Goal: Task Accomplishment & Management: Use online tool/utility

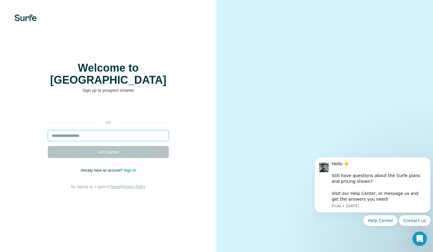
click at [93, 131] on input "email" at bounding box center [108, 135] width 121 height 11
type input "**********"
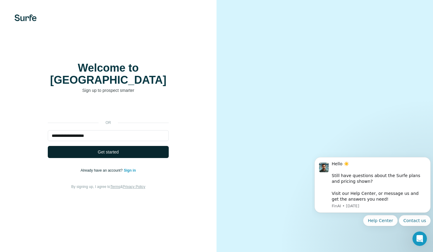
click at [155, 148] on button "Get started" at bounding box center [108, 152] width 121 height 12
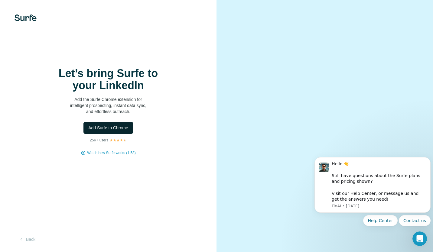
click at [123, 128] on span "Add Surfe to Chrome" at bounding box center [108, 128] width 40 height 6
click at [264, 80] on video at bounding box center [324, 125] width 183 height 91
click at [120, 128] on span "Add Surfe to Chrome" at bounding box center [108, 128] width 40 height 6
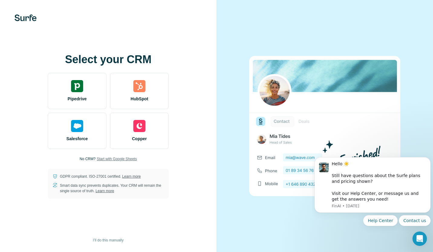
click at [132, 160] on span "Start with Google Sheets" at bounding box center [117, 158] width 40 height 5
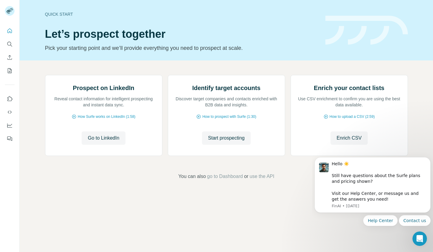
click at [164, 195] on div "Prospect on LinkedIn Reveal contact information for intelligent prospecting and…" at bounding box center [226, 127] width 413 height 134
click at [426, 157] on button "Dismiss notification" at bounding box center [429, 159] width 8 height 8
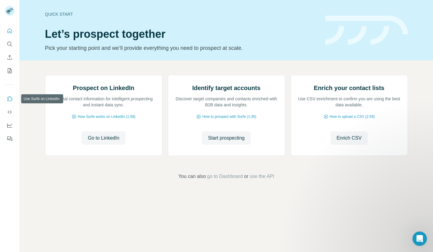
click at [11, 100] on icon "Use Surfe on LinkedIn" at bounding box center [10, 98] width 5 height 5
click at [9, 72] on icon "My lists" at bounding box center [10, 70] width 3 height 4
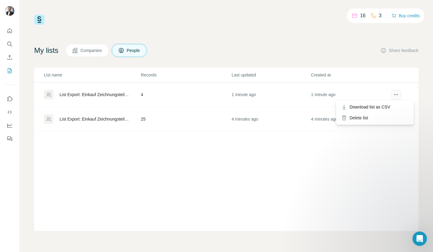
click at [396, 94] on icon "actions" at bounding box center [396, 95] width 6 height 6
click at [122, 93] on div "List Export: Einkauf Zeichnungsteile - [DATE] 06:28" at bounding box center [95, 95] width 71 height 6
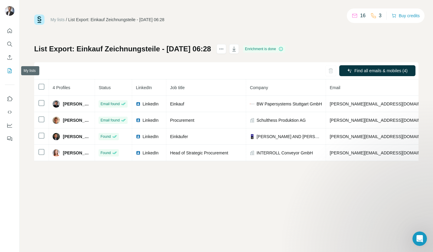
click at [9, 70] on icon "My lists" at bounding box center [10, 71] width 6 height 6
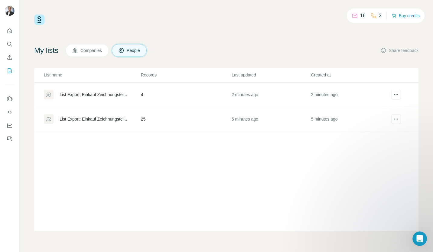
click at [106, 120] on div "List Export: Einkauf Zeichnungsteile - [DATE] 06:25" at bounding box center [95, 119] width 71 height 6
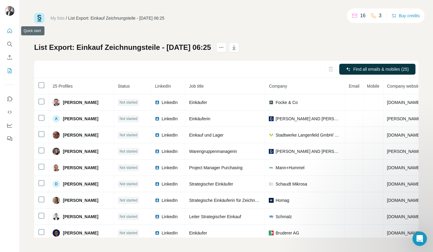
click at [11, 31] on icon "Quick start" at bounding box center [10, 31] width 6 height 6
